Goal: Check status

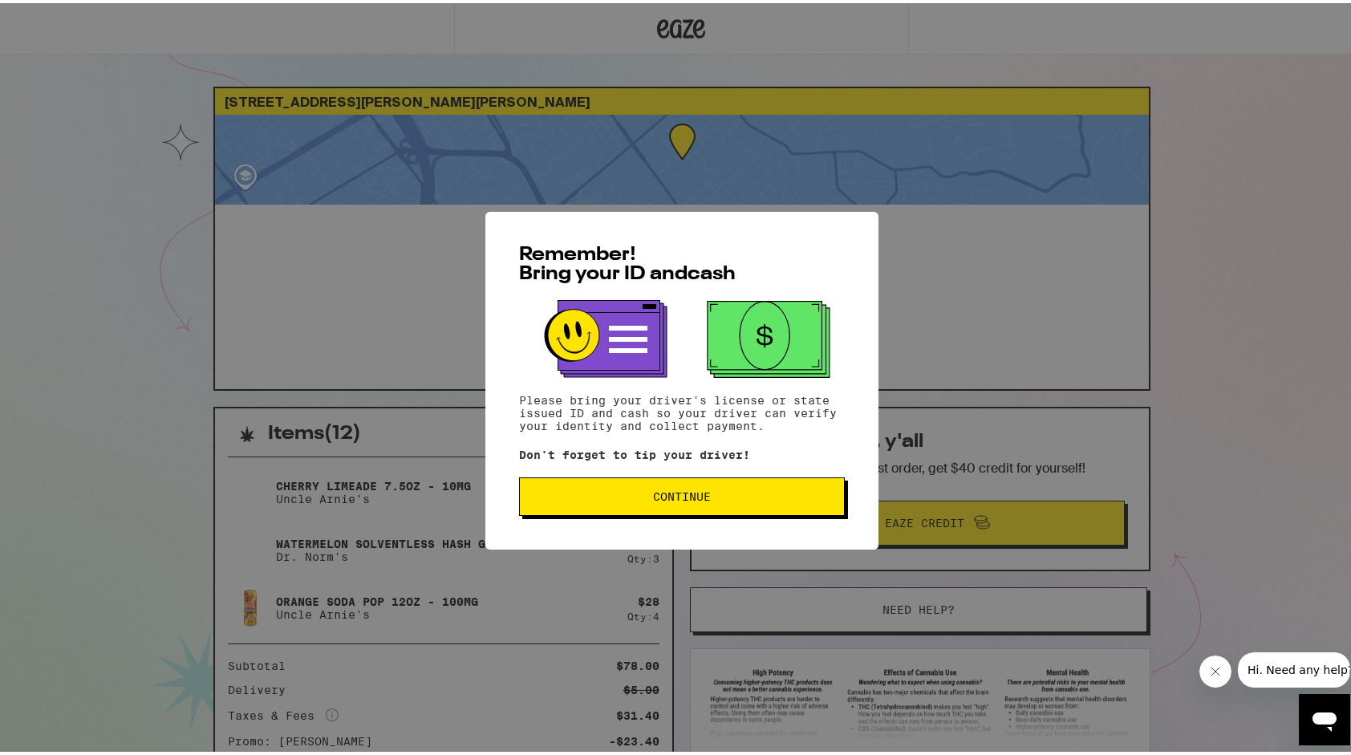
click at [750, 504] on button "Continue" at bounding box center [682, 493] width 326 height 39
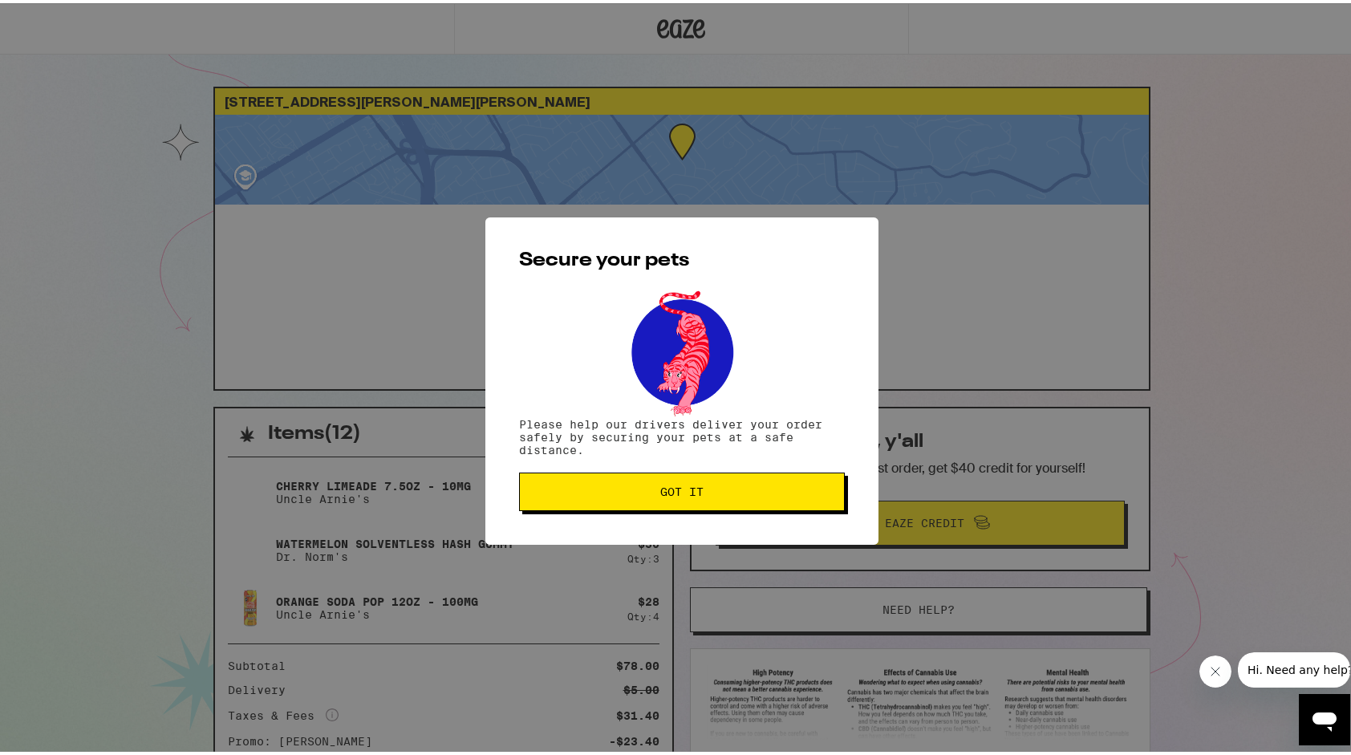
click at [750, 504] on button "Got it" at bounding box center [682, 488] width 326 height 39
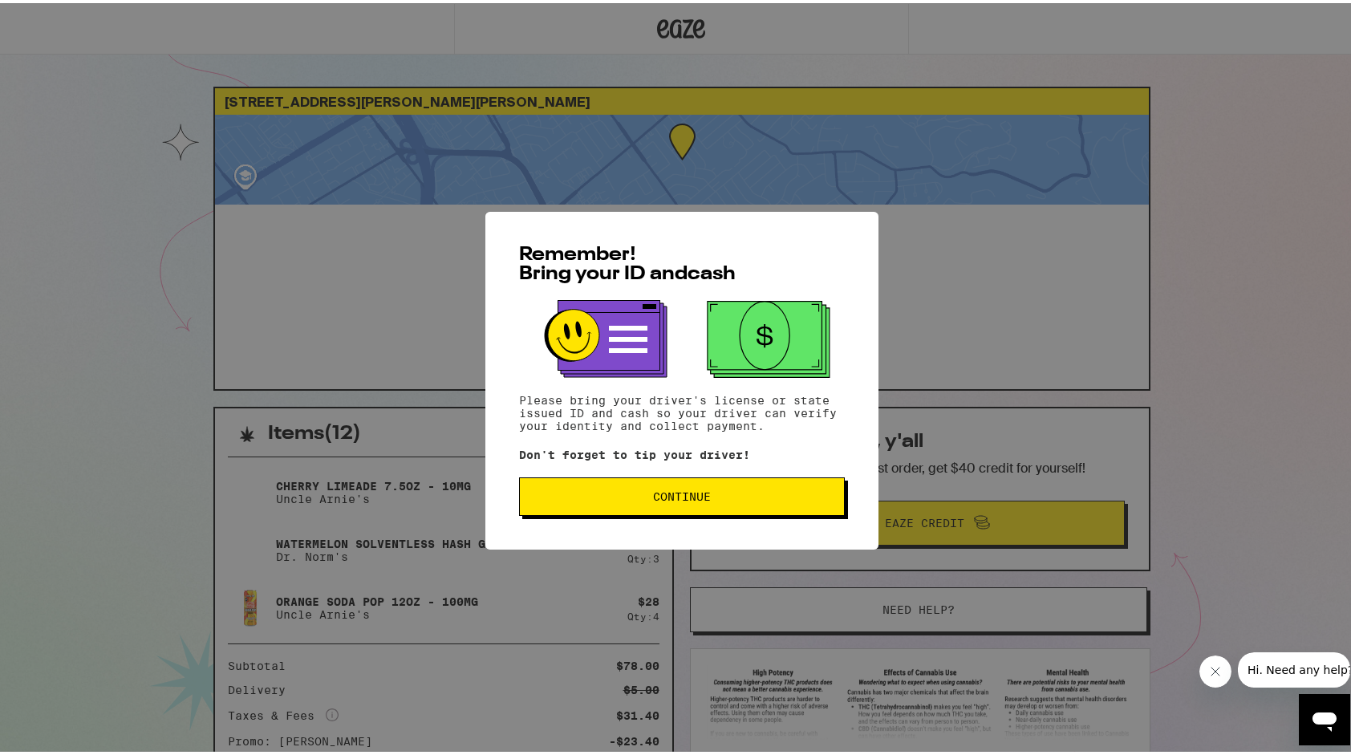
click at [668, 512] on button "Continue" at bounding box center [682, 493] width 326 height 39
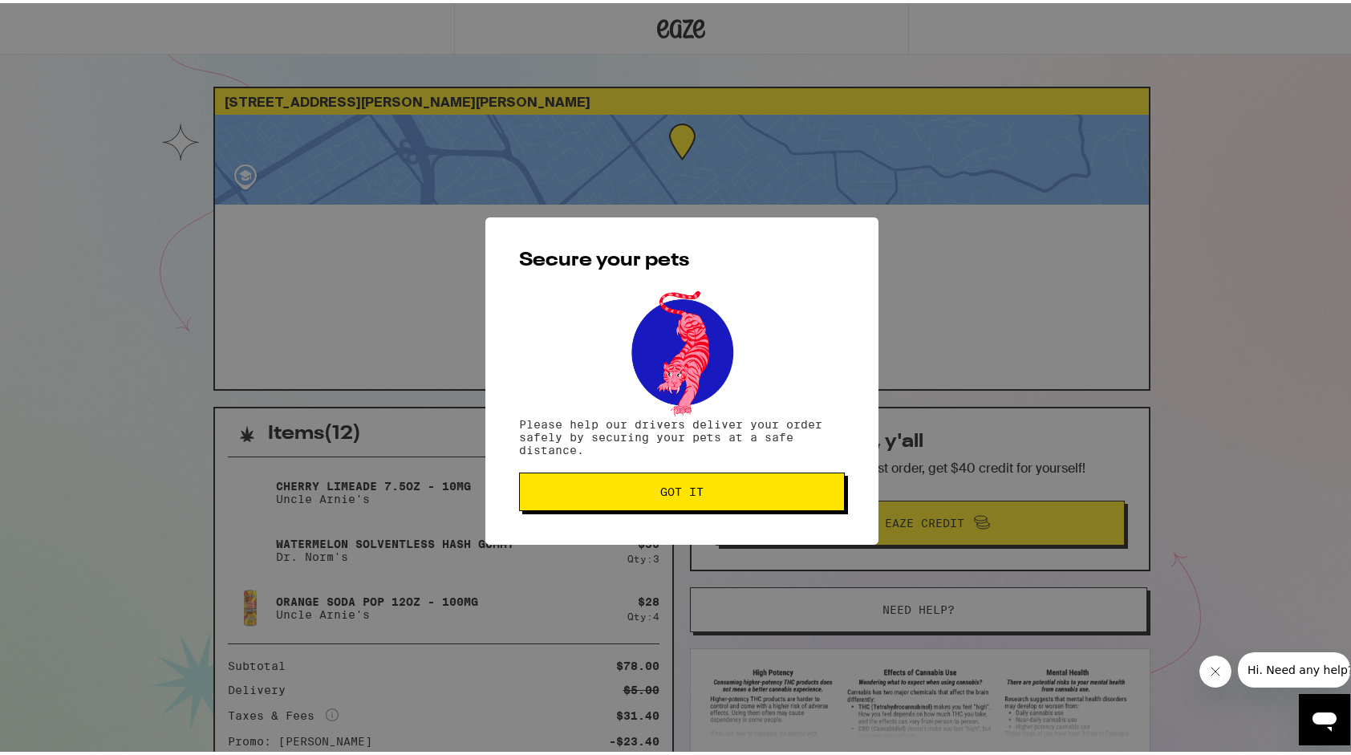
click at [678, 493] on span "Got it" at bounding box center [681, 488] width 43 height 11
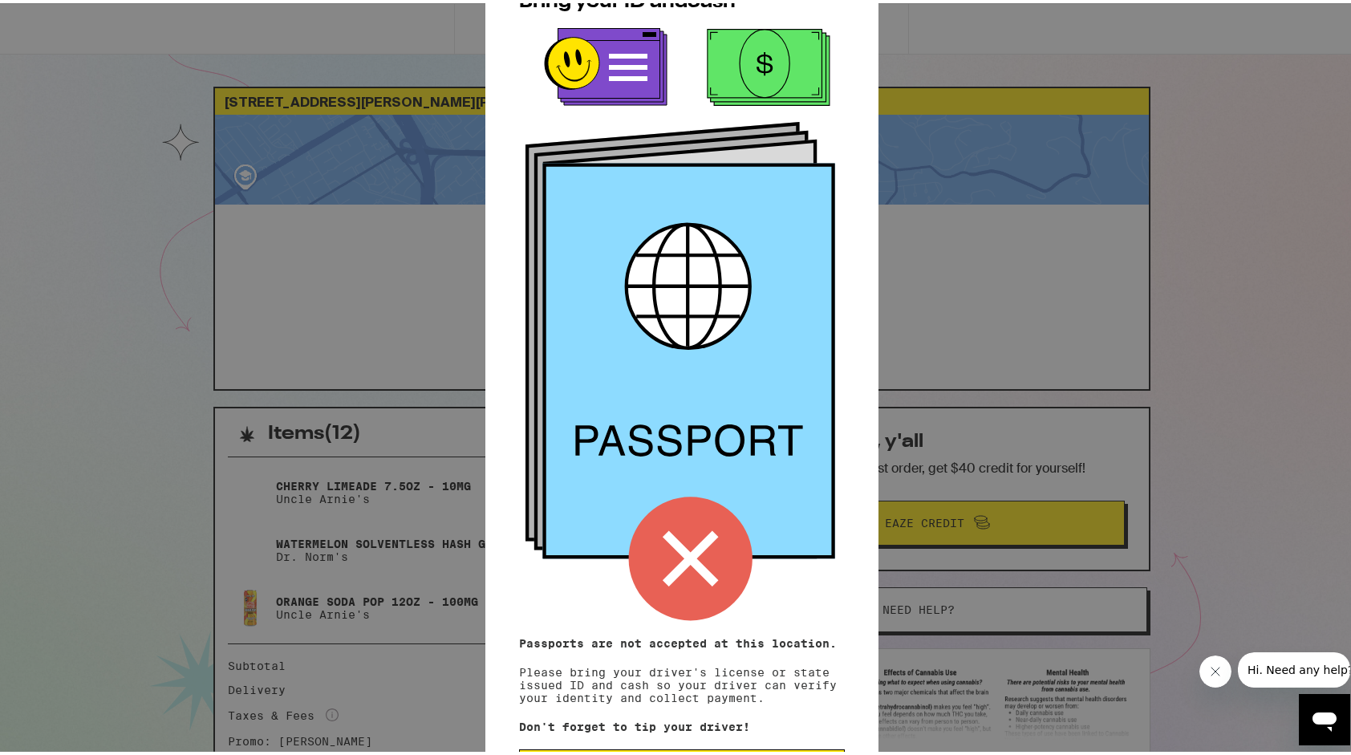
click at [1237, 490] on div "Remember! Bring your ID and cash Passports are not accepted at this location. P…" at bounding box center [681, 377] width 1363 height 755
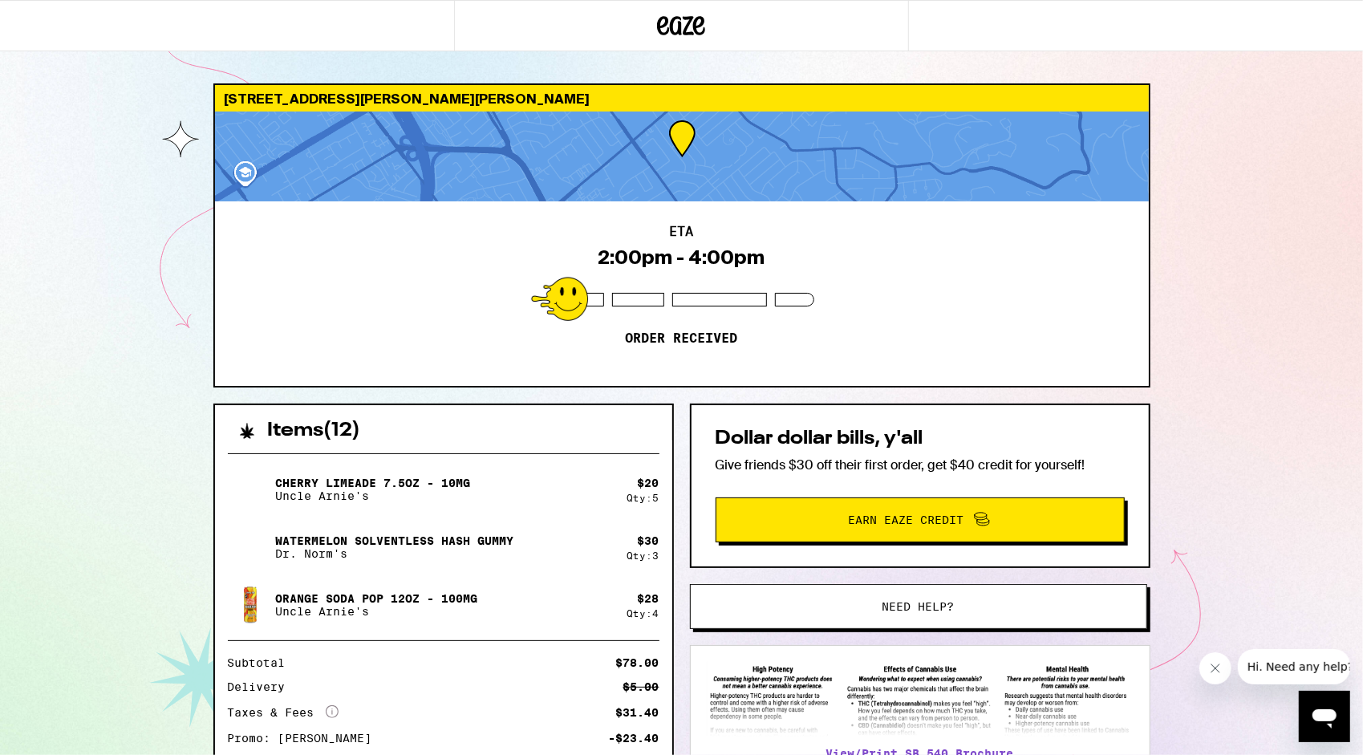
click at [1351, 127] on html "10210 Griffith St San Jose 95127 ETA 2:00pm - 4:00pm Order received Items ( 12 …" at bounding box center [681, 437] width 1363 height 875
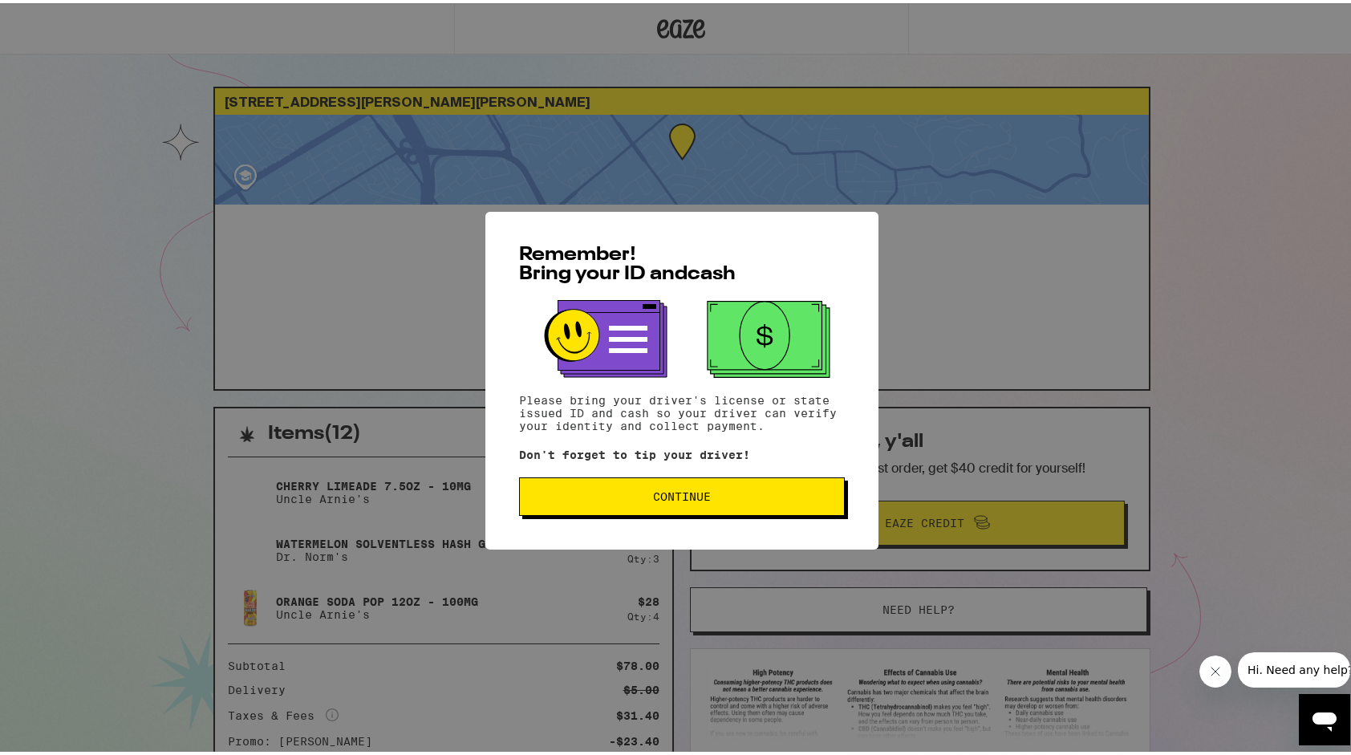
click at [759, 483] on button "Continue" at bounding box center [682, 493] width 326 height 39
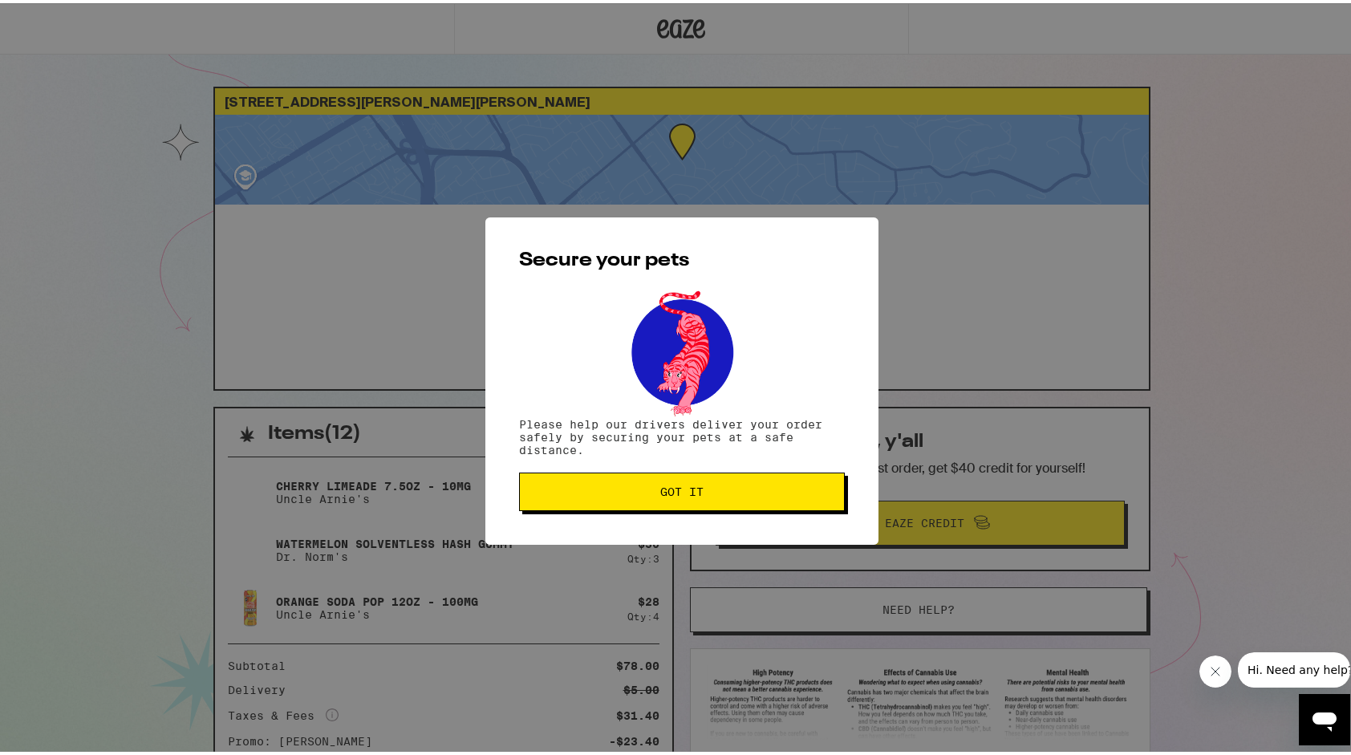
click at [759, 483] on button "Got it" at bounding box center [682, 488] width 326 height 39
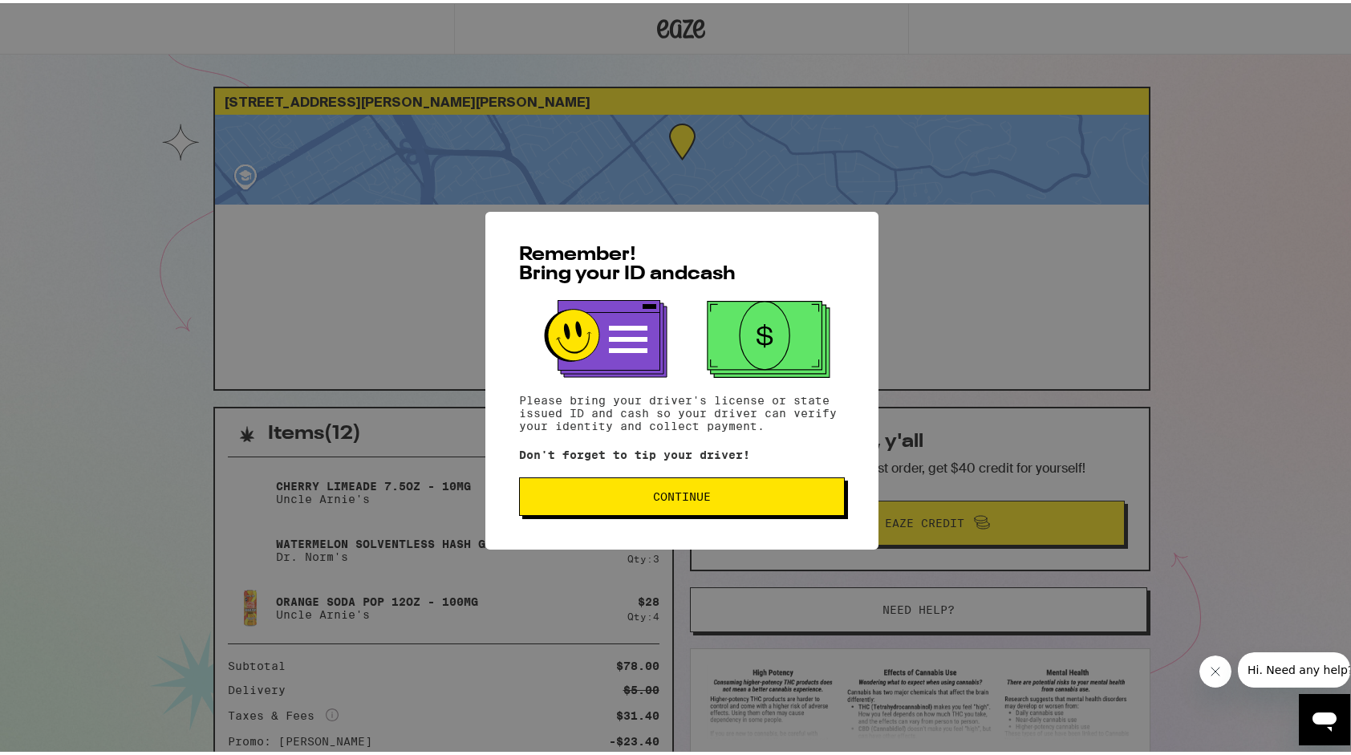
click at [724, 485] on button "Continue" at bounding box center [682, 493] width 326 height 39
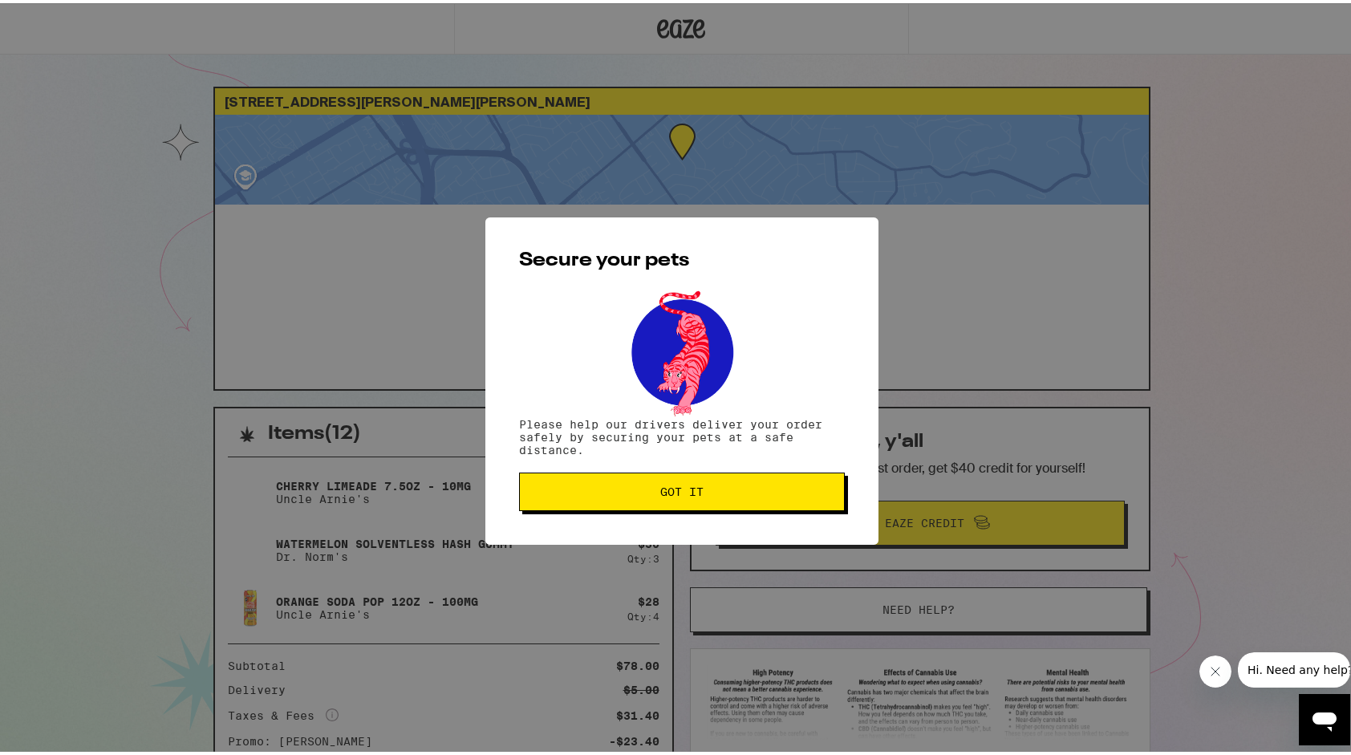
click at [724, 485] on button "Got it" at bounding box center [682, 488] width 326 height 39
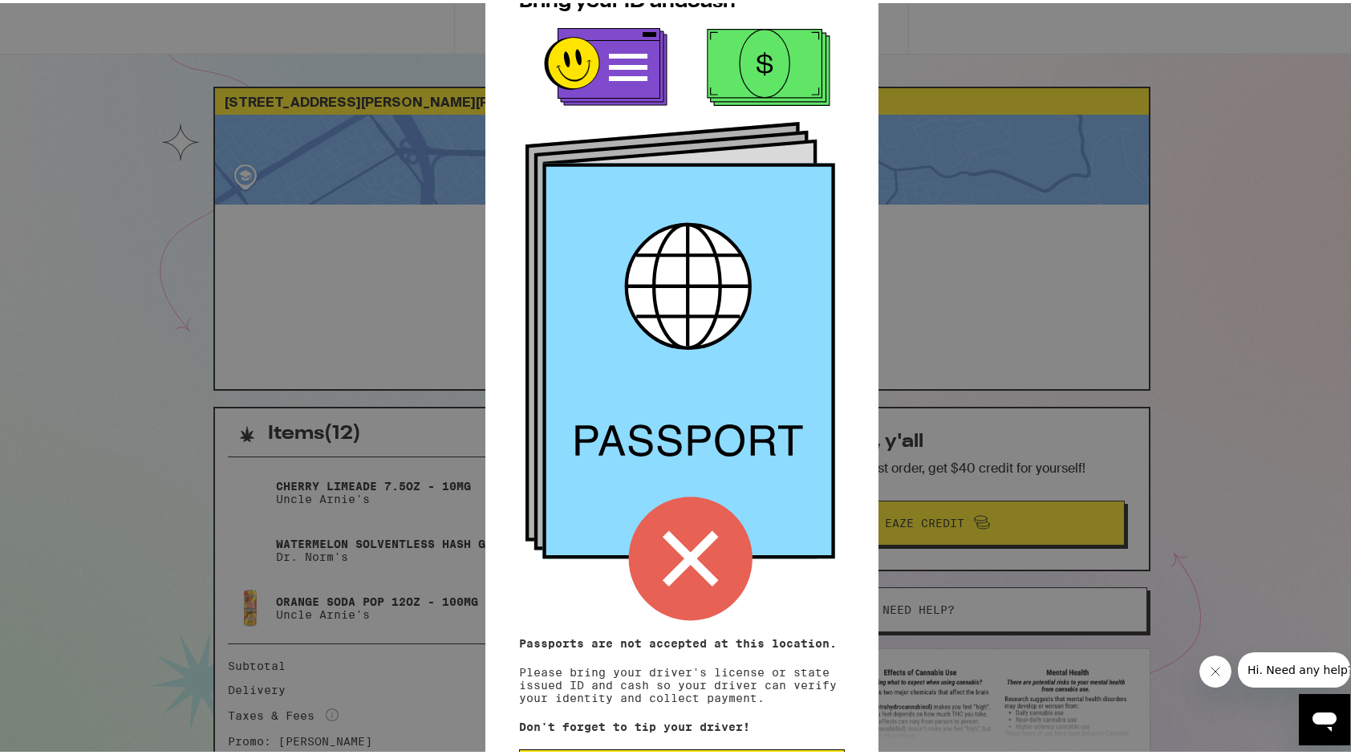
scroll to position [67, 0]
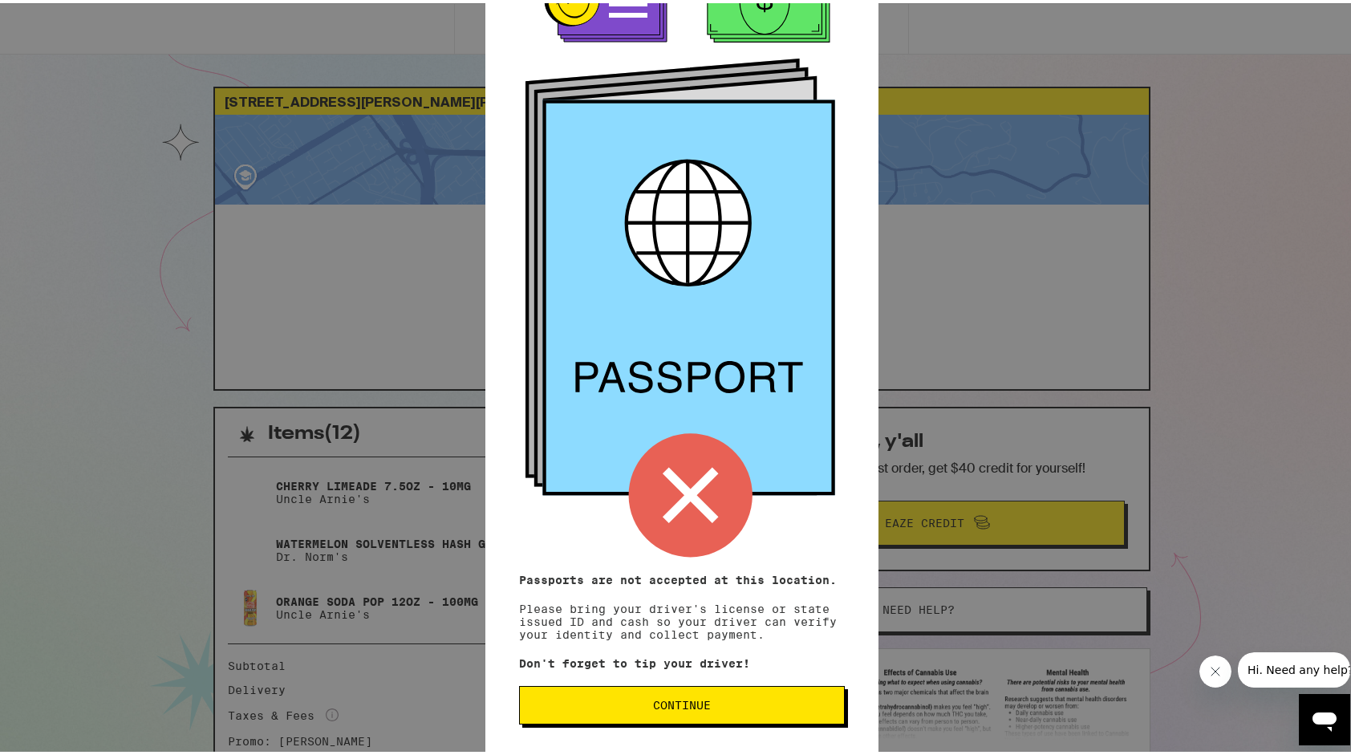
click at [724, 695] on button "Continue" at bounding box center [682, 702] width 326 height 39
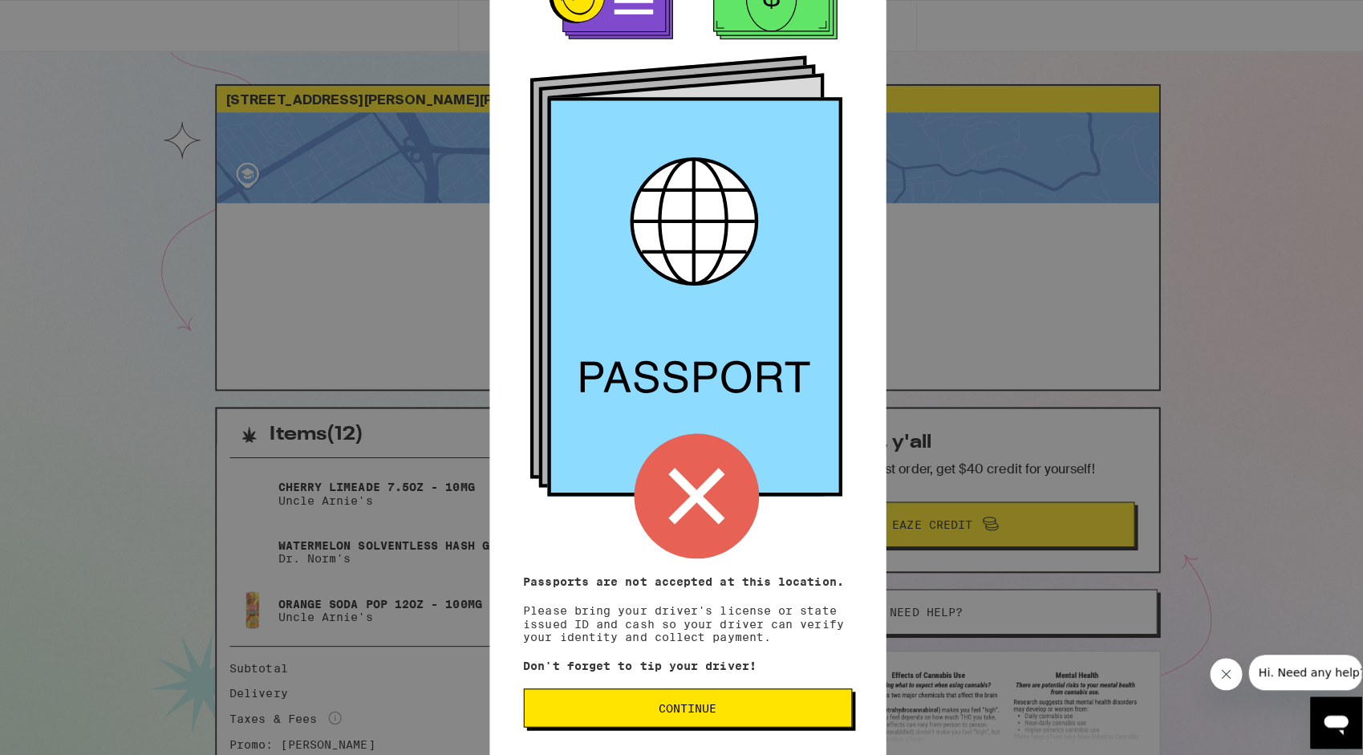
scroll to position [0, 0]
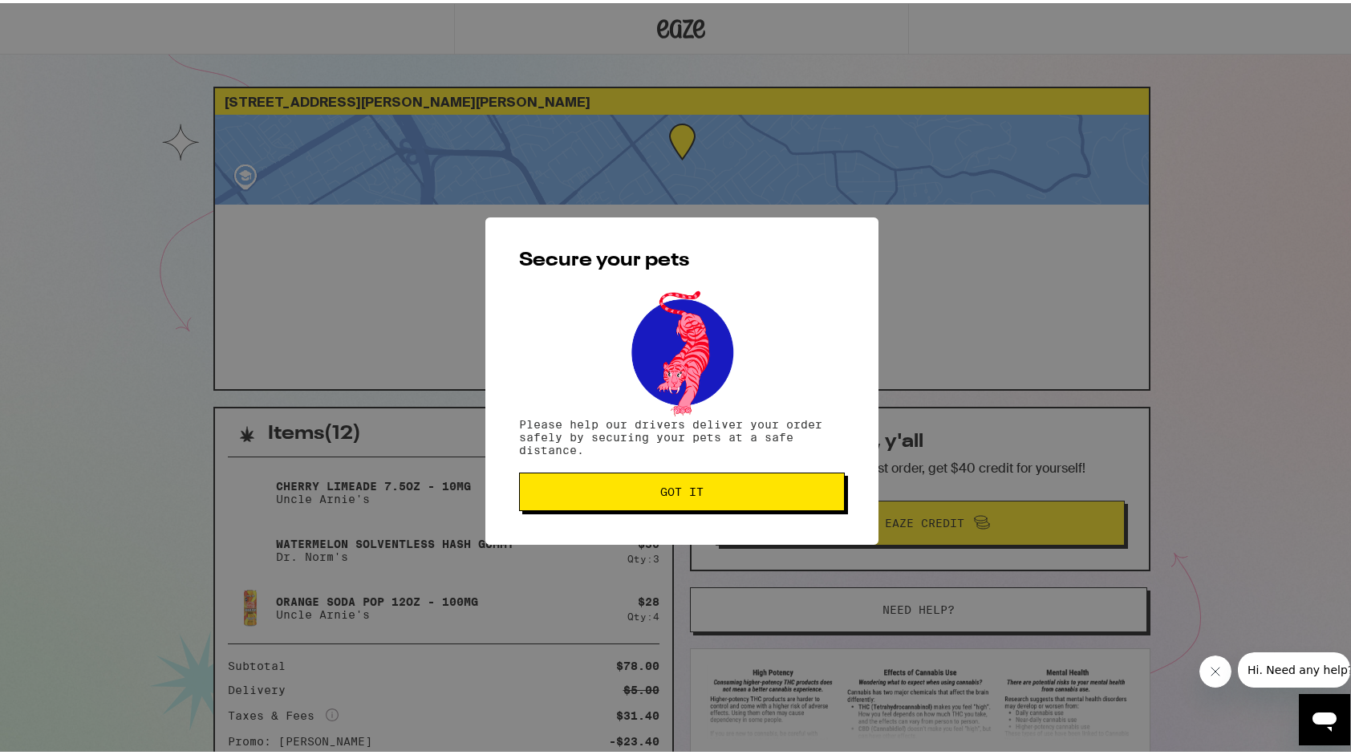
click at [583, 491] on span "Got it" at bounding box center [682, 488] width 299 height 11
